Goal: Task Accomplishment & Management: Use online tool/utility

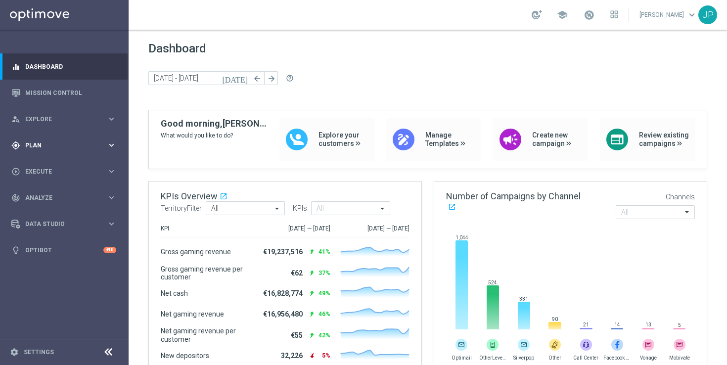
click at [89, 139] on div "gps_fixed Plan keyboard_arrow_right" at bounding box center [64, 145] width 128 height 26
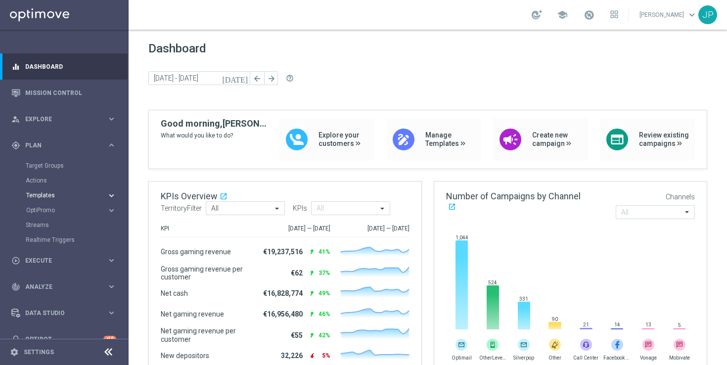
click at [76, 195] on span "Templates" at bounding box center [61, 195] width 71 height 6
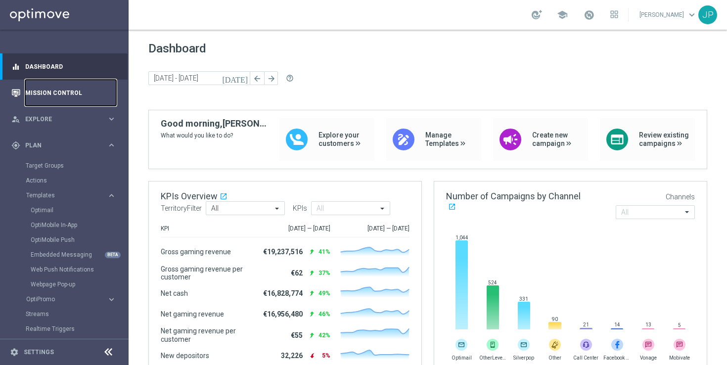
click at [83, 94] on link "Mission Control" at bounding box center [70, 93] width 91 height 26
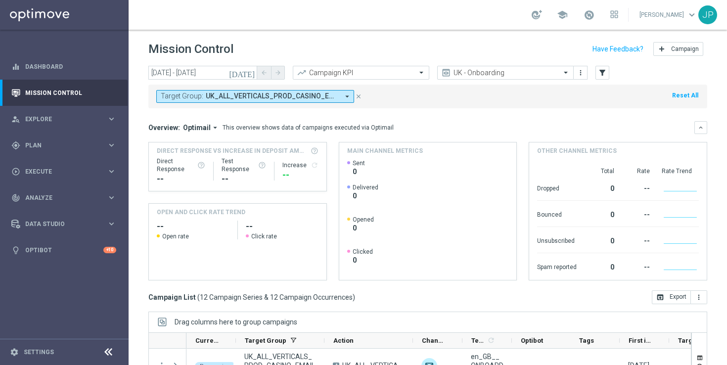
click at [358, 96] on icon "close" at bounding box center [358, 96] width 7 height 7
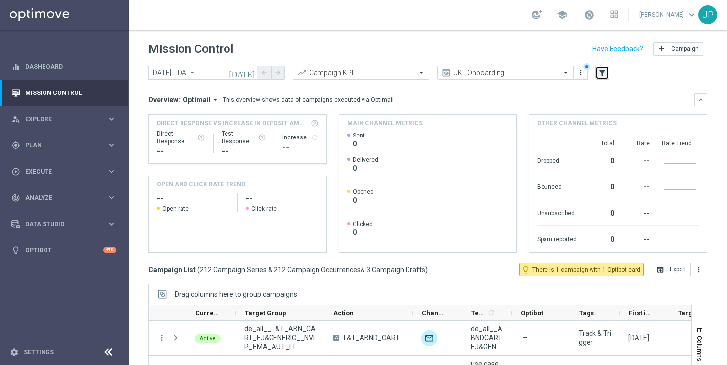
click at [598, 73] on icon "filter_alt" at bounding box center [602, 72] width 9 height 9
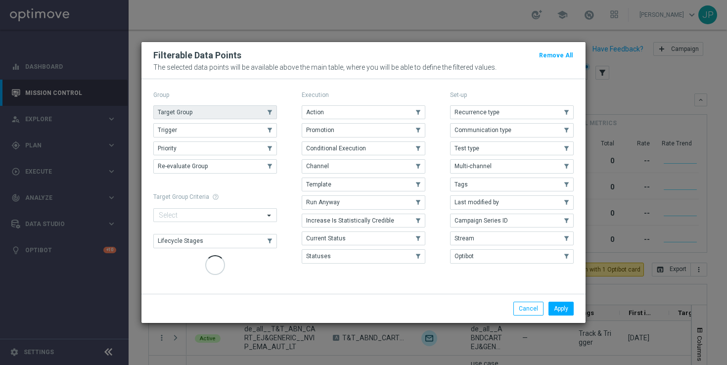
click at [270, 109] on div "Group Target Group .cls-1{fill:none;} .cls-1{fill:none;} Trigger .cls-1{fill:no…" at bounding box center [215, 182] width 124 height 189
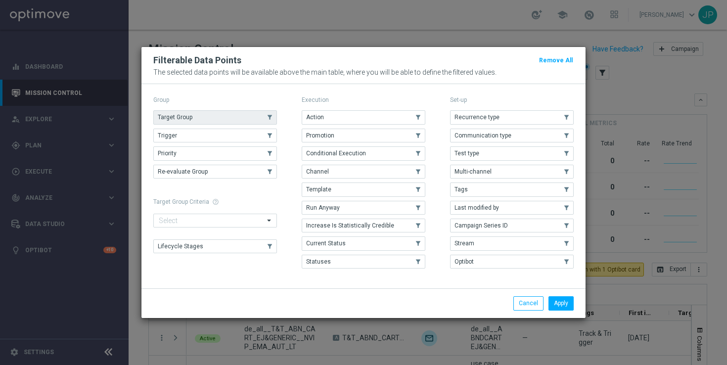
click at [265, 118] on icon "button" at bounding box center [269, 117] width 11 height 7
click at [562, 305] on button "Apply" at bounding box center [560, 303] width 25 height 14
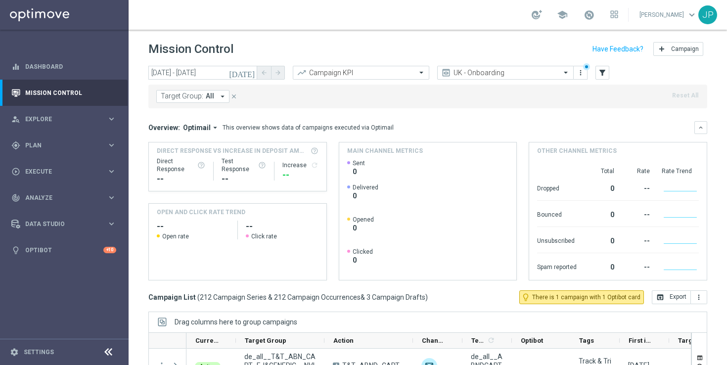
click at [208, 93] on span "All" at bounding box center [210, 96] width 8 height 8
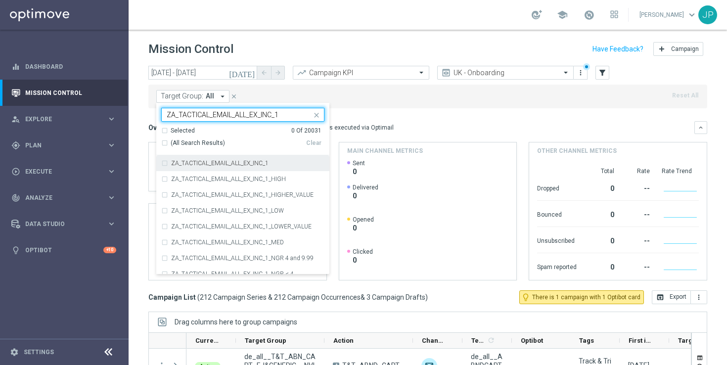
click at [230, 165] on label "ZA_TACTICAL_EMAIL_ALL_EX_INC_1" at bounding box center [219, 163] width 97 height 6
type input "ZA_TACTICAL_EMAIL_ALL_EX_INC_1"
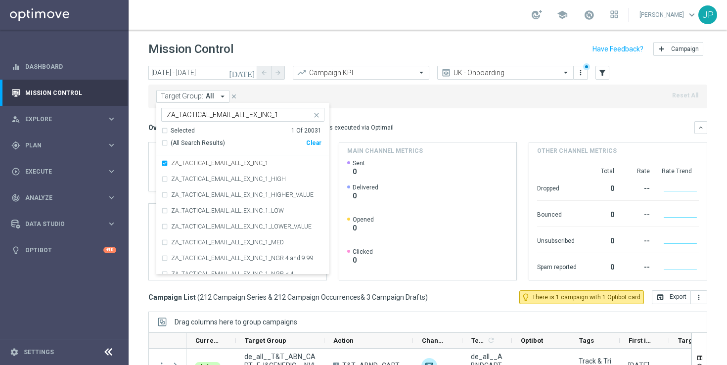
click at [399, 105] on div "Target Group: All arrow_drop_down ZA_TACTICAL_EMAIL_ALL_EX_INC_1 ZA_TACTICAL_EM…" at bounding box center [427, 97] width 559 height 24
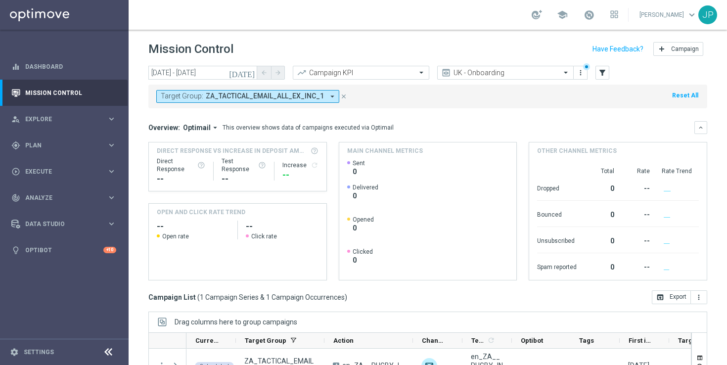
scroll to position [130, 0]
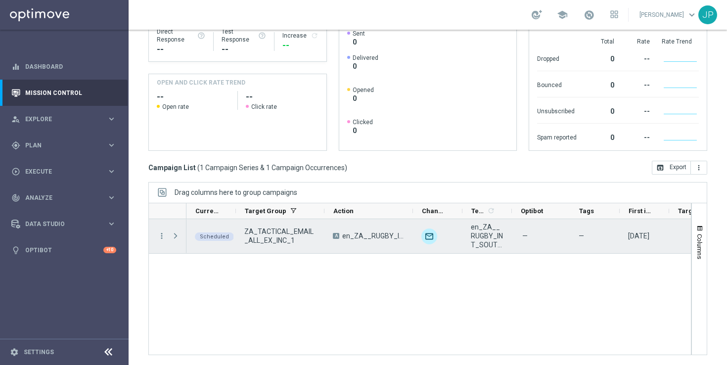
click at [393, 235] on span "en_ZA__RUGBY_INT_SOUTH_AFRICA_VS_AUSTRALIA_LOTTO_COMBO__EMT_ALL_EM_TAC_LT" at bounding box center [373, 235] width 62 height 9
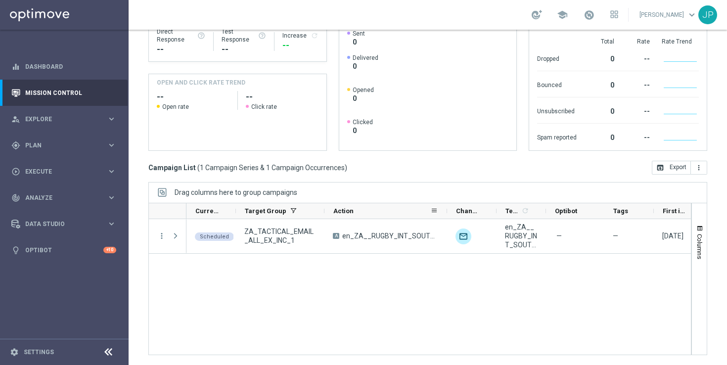
drag, startPoint x: 411, startPoint y: 209, endPoint x: 463, endPoint y: 214, distance: 52.1
click at [449, 214] on div at bounding box center [447, 210] width 4 height 15
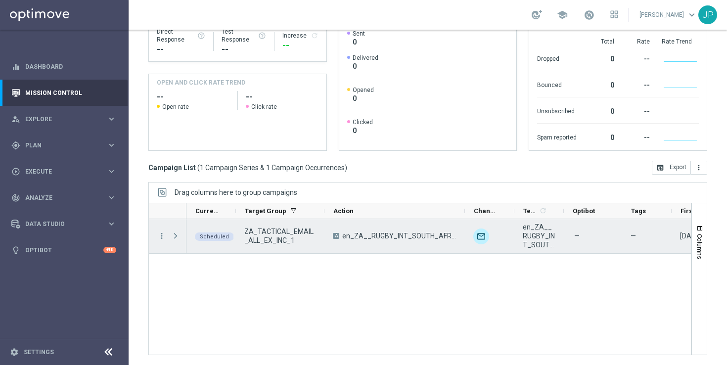
click at [174, 235] on span at bounding box center [175, 236] width 9 height 8
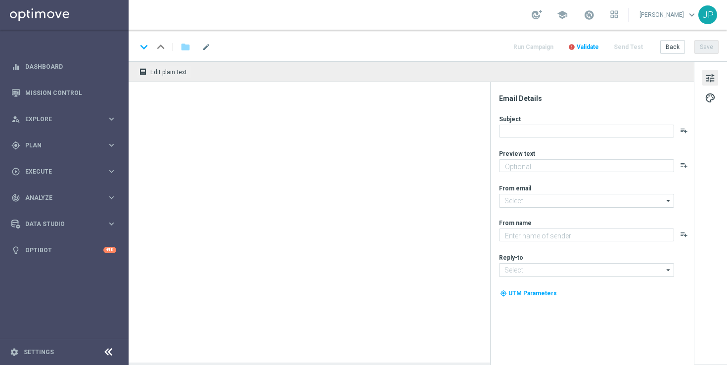
type textarea "Boks, Bets and Big Lotto offers...oh, don't forget games👀"
type input "[EMAIL_ADDRESS][DOMAIN_NAME]"
type textarea "Lottoland"
type input "[EMAIL_ADDRESS][DOMAIN_NAME]"
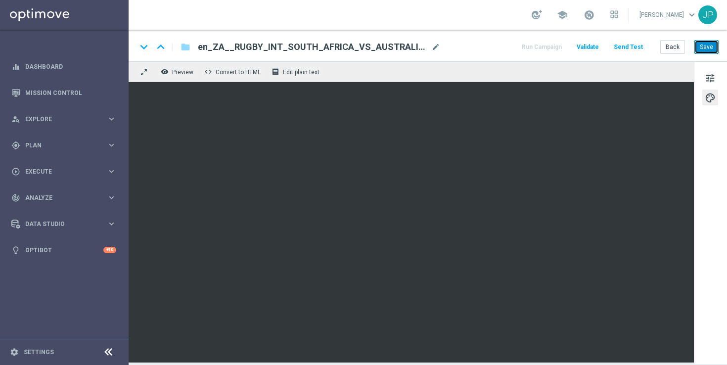
click at [713, 49] on button "Save" at bounding box center [706, 47] width 24 height 14
click at [711, 77] on span "tune" at bounding box center [710, 78] width 11 height 13
click at [711, 41] on button "Save" at bounding box center [706, 47] width 24 height 14
